Goal: Task Accomplishment & Management: Manage account settings

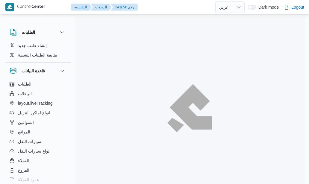
select select "ar"
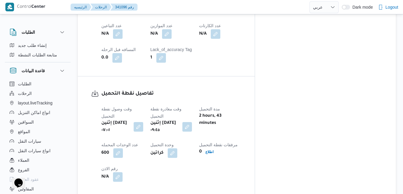
scroll to position [396, 0]
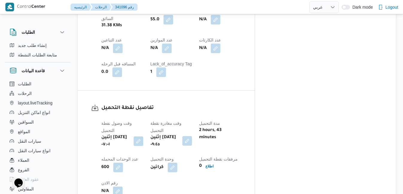
click at [192, 136] on button "button" at bounding box center [188, 141] width 10 height 10
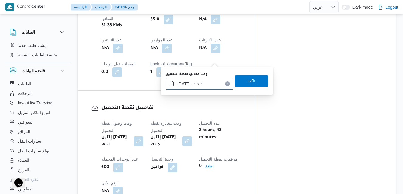
click at [195, 83] on input "[DATE] ٠٩:٤٥" at bounding box center [200, 84] width 68 height 12
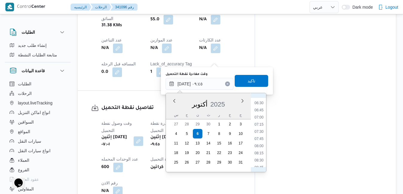
scroll to position [183, 0]
click at [261, 135] on li "07:30" at bounding box center [259, 134] width 14 height 6
type input "[DATE] ٠٧:٣٠"
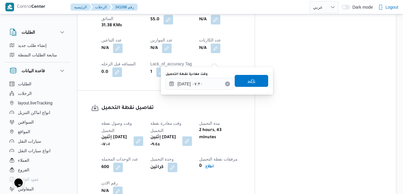
click at [255, 82] on span "تاكيد" at bounding box center [252, 81] width 34 height 12
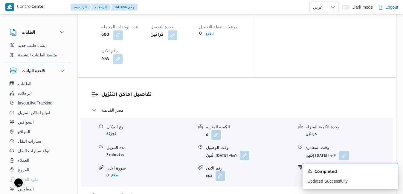
scroll to position [540, 0]
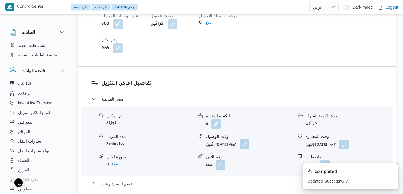
click at [250, 140] on button "button" at bounding box center [245, 145] width 10 height 10
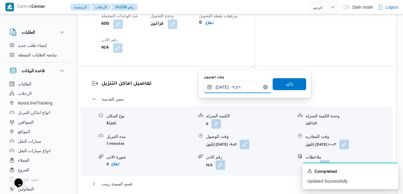
click at [230, 92] on input "[DATE] ٠٩:٥٦" at bounding box center [238, 87] width 68 height 12
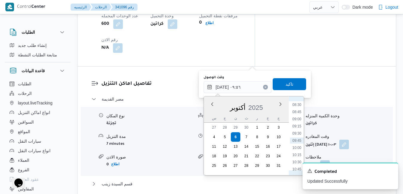
scroll to position [183, 0]
click at [294, 158] on li "08:15" at bounding box center [297, 159] width 14 height 6
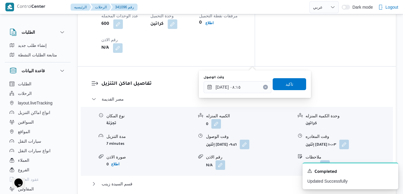
type input "[DATE] ٠٩:٥٦"
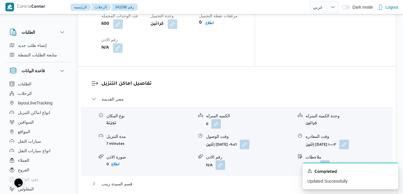
drag, startPoint x: 290, startPoint y: 136, endPoint x: 291, endPoint y: 129, distance: 7.2
click at [290, 136] on div "مصر القديمة نوع المكان تجزئة الكميه المنزله 0 وحدة الكمية المنزله كراتين مدة ال…" at bounding box center [237, 160] width 291 height 129
click at [250, 140] on button "button" at bounding box center [245, 145] width 10 height 10
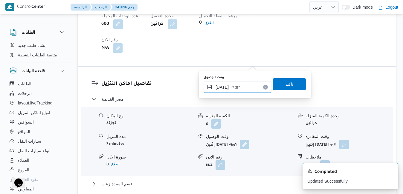
click at [247, 86] on input "[DATE] ٠٩:٥٦" at bounding box center [238, 87] width 68 height 12
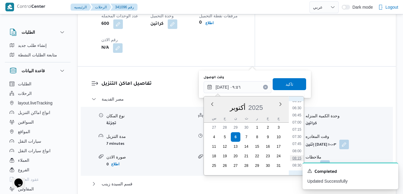
click at [295, 157] on li "08:15" at bounding box center [297, 159] width 14 height 6
type input "[DATE] ٠٨:١٥"
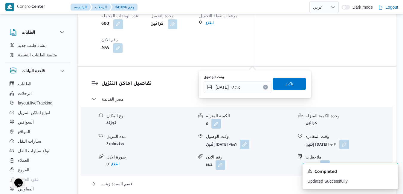
click at [289, 87] on span "تاكيد" at bounding box center [290, 84] width 34 height 12
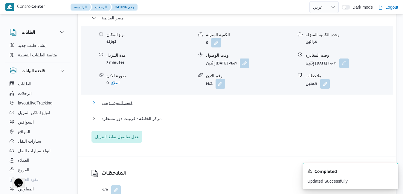
click at [252, 101] on button "قسم السيدة زينب" at bounding box center [237, 102] width 291 height 7
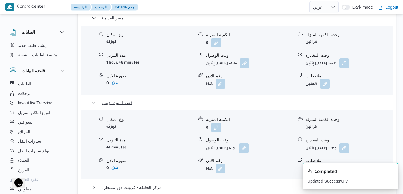
scroll to position [636, 0]
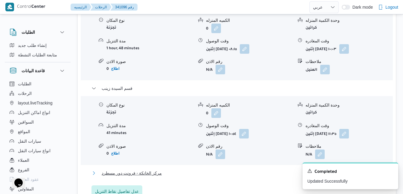
click at [249, 170] on button "مركز الخانكة - فرونت دور مسطرد" at bounding box center [237, 173] width 291 height 7
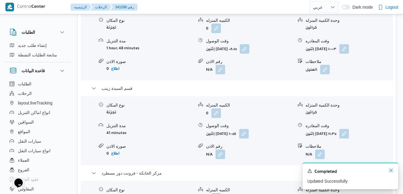
click at [308, 172] on icon "Dismiss toast" at bounding box center [391, 170] width 5 height 5
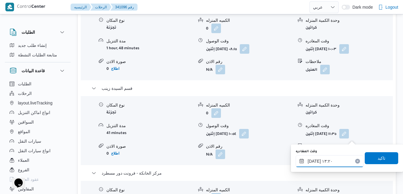
click at [308, 166] on input "[DATE] ١٣:٢٠" at bounding box center [330, 162] width 68 height 12
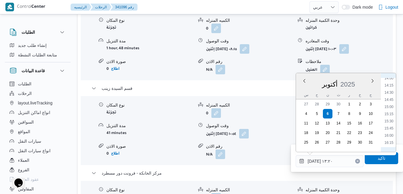
scroll to position [466, 0]
click at [308, 111] on li "17:15" at bounding box center [389, 110] width 14 height 6
type input "[DATE] ١٧:١٥"
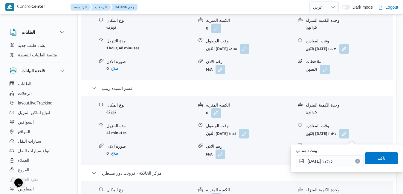
click at [308, 156] on span "تاكيد" at bounding box center [382, 159] width 34 height 12
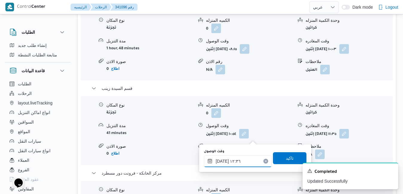
click at [230, 165] on input "[DATE] ١٢:٣٦" at bounding box center [238, 162] width 68 height 12
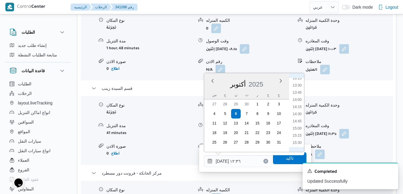
scroll to position [444, 0]
click at [299, 127] on li "17:00" at bounding box center [298, 125] width 14 height 6
type input "[DATE] ١٧:٠٠"
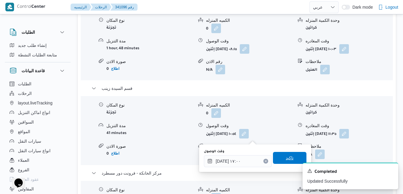
click at [280, 161] on span "تاكيد" at bounding box center [290, 158] width 34 height 12
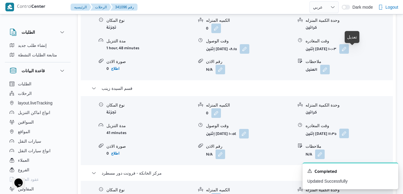
click at [308, 129] on button "button" at bounding box center [345, 134] width 10 height 10
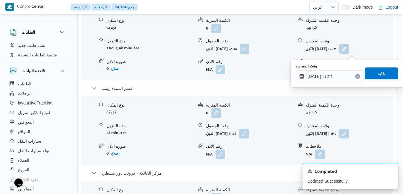
click at [265, 144] on div "رقم الاذن" at bounding box center [249, 147] width 87 height 6
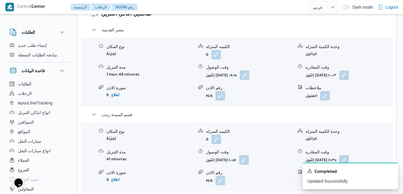
scroll to position [588, 0]
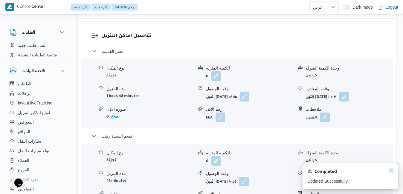
click at [308, 170] on icon "Dismiss toast" at bounding box center [391, 170] width 5 height 5
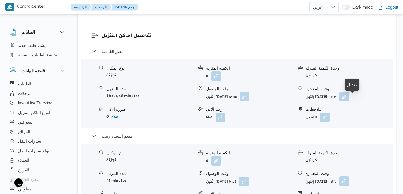
click at [308, 177] on button "button" at bounding box center [345, 182] width 10 height 10
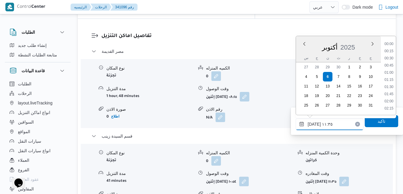
click at [308, 125] on input "[DATE] ١١:٣٥" at bounding box center [330, 124] width 68 height 12
click at [308, 47] on li "16:45" at bounding box center [389, 49] width 14 height 6
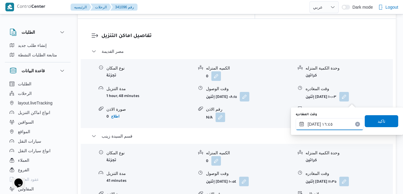
click at [308, 124] on input "[DATE] ١٦:٤٥" at bounding box center [330, 124] width 68 height 12
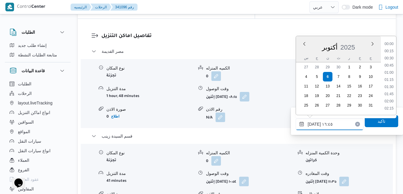
click at [308, 124] on input "[DATE] ١٦:٤٥" at bounding box center [330, 124] width 68 height 12
type input "[DATE] ١٦:١٠"
click at [308, 121] on span "تاكيد" at bounding box center [382, 121] width 34 height 12
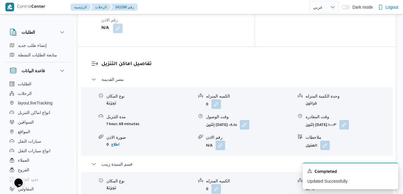
scroll to position [552, 0]
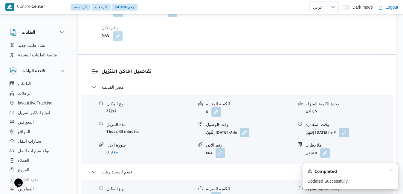
click at [308, 172] on div "Completed" at bounding box center [351, 172] width 86 height 8
click at [308, 172] on icon "Dismiss toast" at bounding box center [391, 170] width 5 height 5
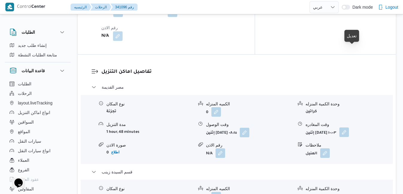
click at [308, 128] on button "button" at bounding box center [345, 133] width 10 height 10
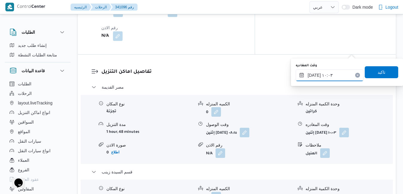
click at [308, 75] on input "[DATE] ١٠:٠٣" at bounding box center [330, 75] width 68 height 12
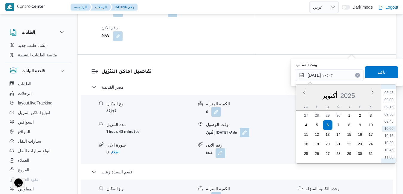
scroll to position [311, 0]
click at [308, 125] on li "12:00" at bounding box center [389, 126] width 14 height 6
type input "[DATE] ١٢:٠٠"
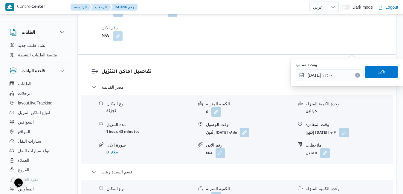
click at [308, 70] on span "تاكيد" at bounding box center [382, 72] width 8 height 7
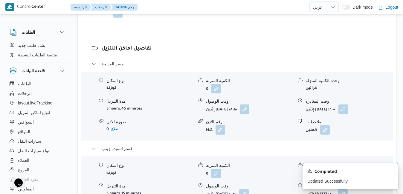
scroll to position [576, 0]
click at [249, 184] on button "button" at bounding box center [244, 194] width 10 height 10
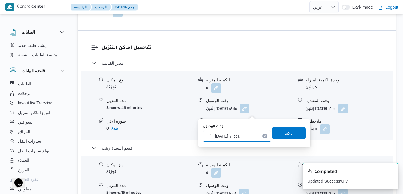
click at [231, 135] on input "[DATE] ١٠:٥٤" at bounding box center [237, 136] width 68 height 12
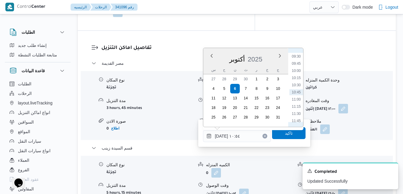
scroll to position [333, 0]
click at [297, 74] on li "12:15" at bounding box center [297, 75] width 14 height 6
type input "[DATE] ١٢:١٥"
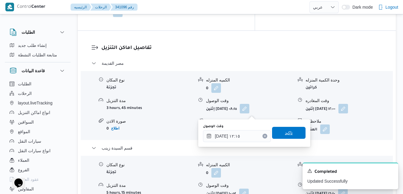
click at [285, 133] on span "تاكيد" at bounding box center [289, 133] width 8 height 7
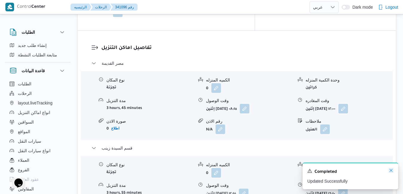
click at [308, 171] on icon "Dismiss toast" at bounding box center [391, 170] width 5 height 5
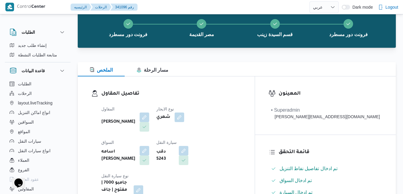
scroll to position [0, 0]
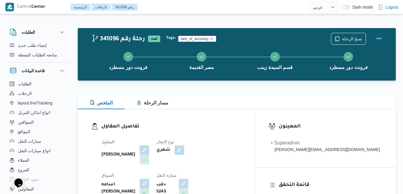
click at [308, 41] on button "Actions" at bounding box center [379, 39] width 12 height 12
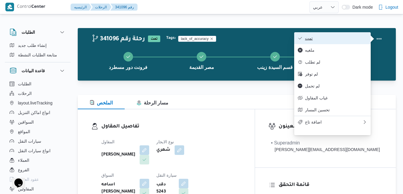
click at [308, 40] on span "تمت" at bounding box center [336, 38] width 62 height 5
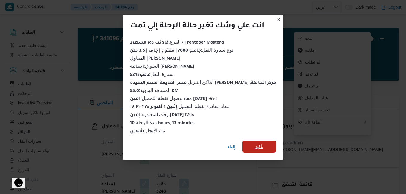
click at [267, 147] on span "تأكيد" at bounding box center [260, 147] width 34 height 12
